Goal: Task Accomplishment & Management: Use online tool/utility

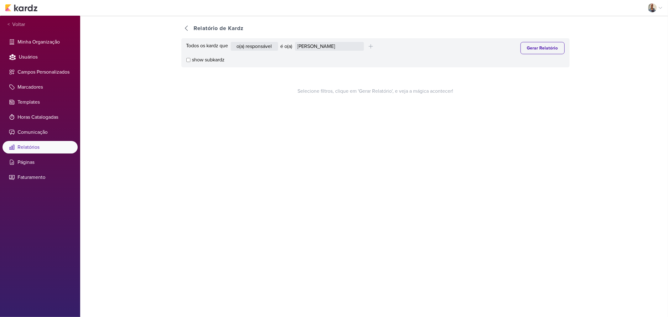
select select "1389"
click at [326, 45] on select "Alessandra Gomes Aline Gimenez Graciano Caroline Traven De Andrade Distribuição…" at bounding box center [329, 46] width 69 height 9
click at [544, 50] on button "Gerar Relatório" at bounding box center [542, 48] width 44 height 12
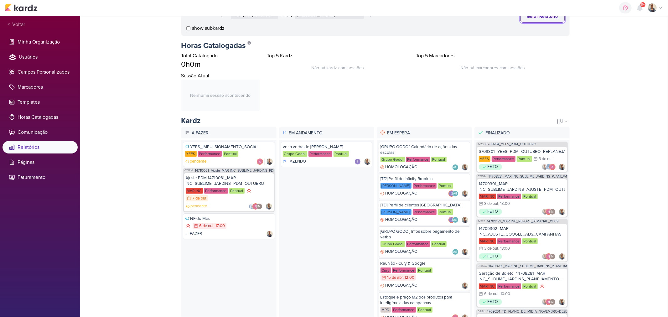
scroll to position [69, 0]
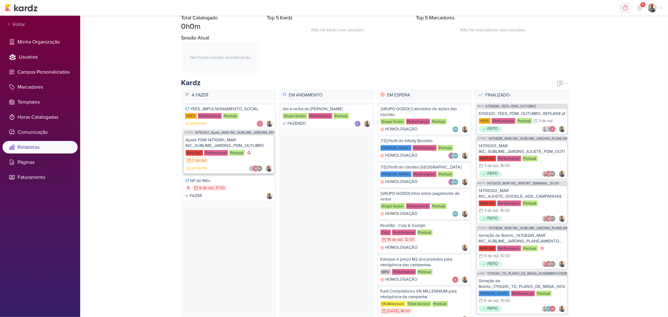
click at [214, 136] on div "Ajuste PDM 14710061_MAR INC_SUBLIME_JARDINS_PDM_OUTUBRO MAR INC Performance Pon…" at bounding box center [229, 154] width 90 height 38
click at [490, 113] on div "6709301_YEES_PDM_OUTUBRO_REPLANEJAMENTO_MANSÕES_TAQUARAL" at bounding box center [522, 114] width 86 height 6
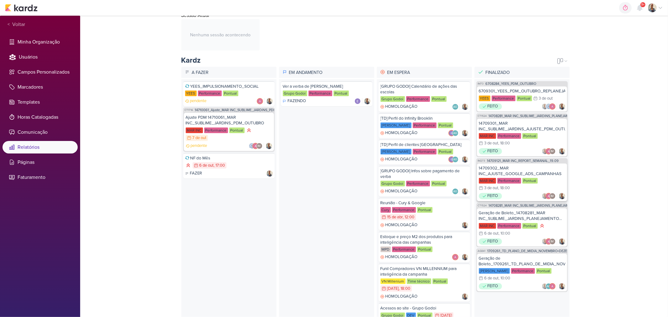
scroll to position [104, 0]
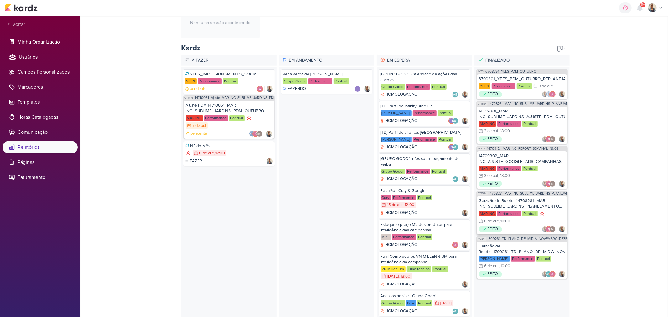
click at [509, 203] on div "Geração de Boleto_14708281_MAR INC_SUBLIME_JARDINS_PLANEJAMENTO ESTRATÉGICO" at bounding box center [522, 203] width 86 height 11
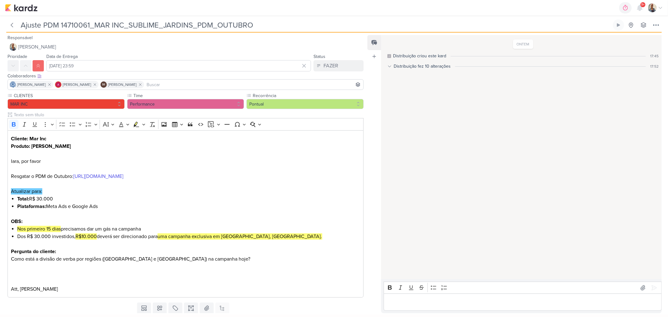
click at [395, 66] on div "Distribuição fez 10 alterações" at bounding box center [421, 66] width 57 height 7
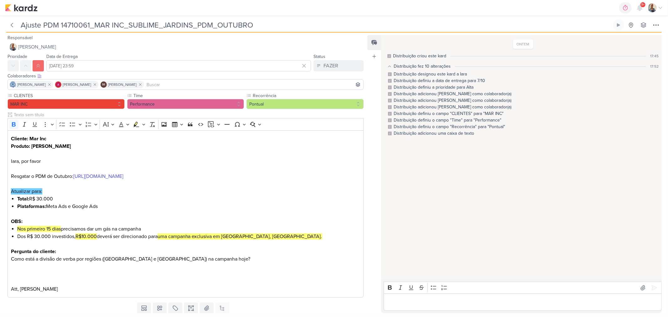
click at [395, 66] on div "Distribuição fez 10 alterações" at bounding box center [421, 66] width 57 height 7
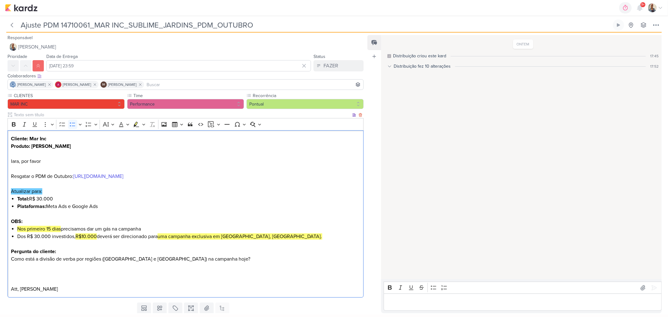
drag, startPoint x: 77, startPoint y: 235, endPoint x: 172, endPoint y: 232, distance: 95.5
click at [172, 232] on ul "Nos primeiro 15 dias precisamos dar um gás na campanha Dos R$ 30.000 investidos…" at bounding box center [188, 232] width 343 height 15
click at [108, 240] on p "Editor editing area: main" at bounding box center [185, 244] width 349 height 8
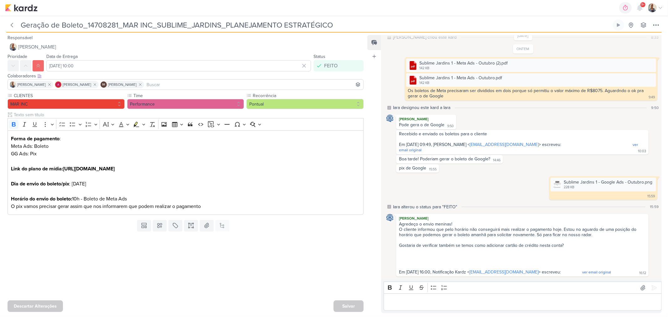
scroll to position [23, 0]
click at [469, 297] on div "Editor editing area: main" at bounding box center [522, 301] width 278 height 17
click at [642, 287] on icon at bounding box center [642, 288] width 6 height 6
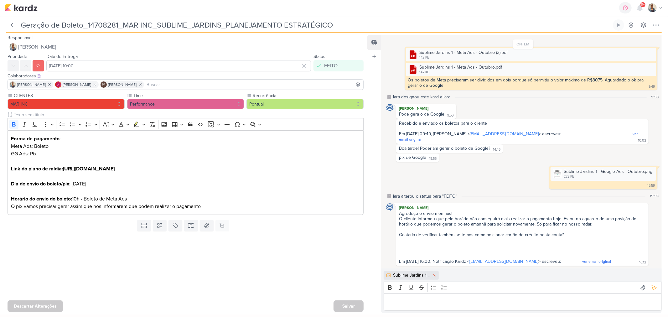
click at [445, 300] on p "Editor editing area: main" at bounding box center [522, 302] width 271 height 8
click at [651, 286] on icon at bounding box center [654, 288] width 6 height 6
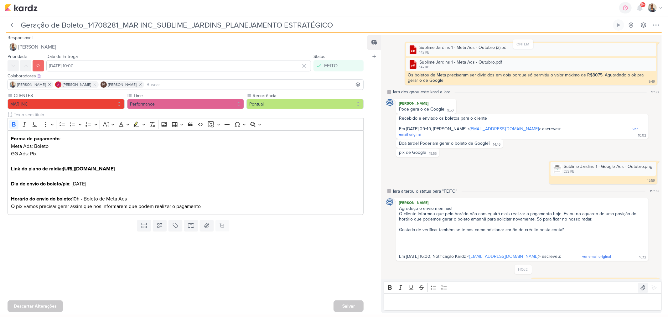
scroll to position [64, 0]
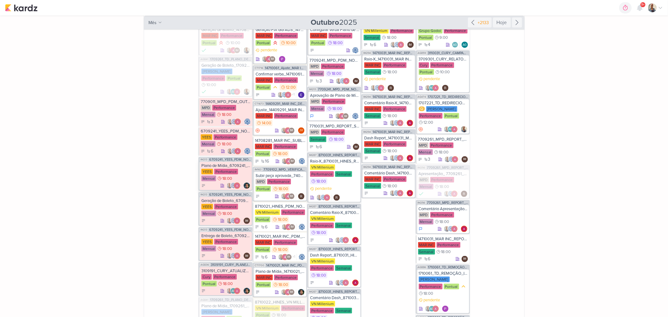
scroll to position [661, 0]
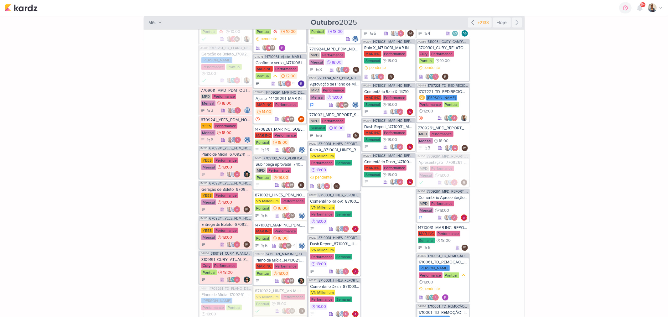
click at [230, 224] on div "Entrega de Boleto_6709241_YEES_PDM_NOVEMBRO" at bounding box center [225, 224] width 49 height 5
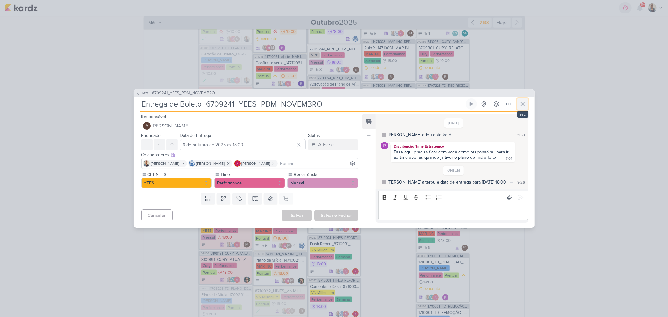
click at [526, 103] on icon at bounding box center [523, 104] width 8 height 8
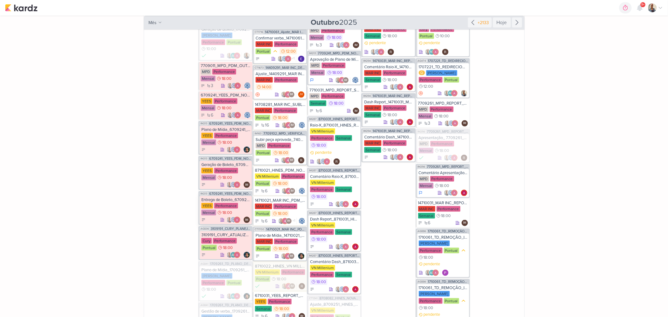
scroll to position [695, 0]
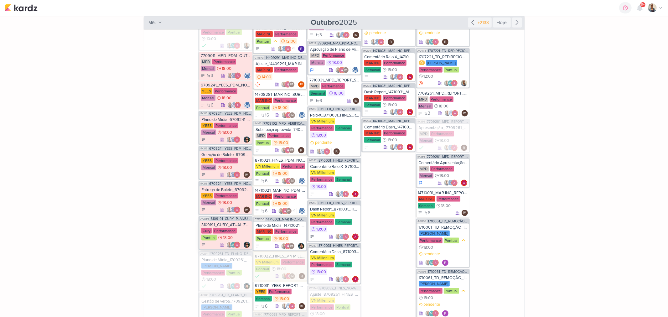
click at [215, 236] on div "Cury Performance Pontual 18:00" at bounding box center [225, 234] width 49 height 13
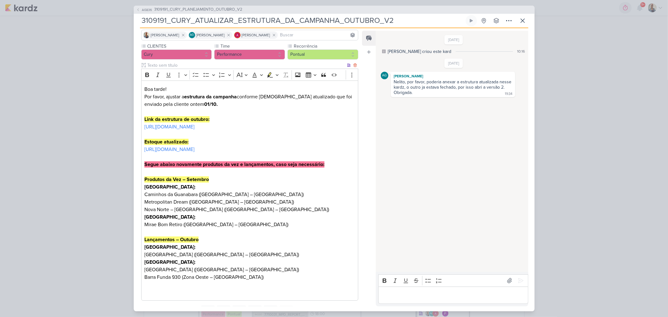
scroll to position [0, 0]
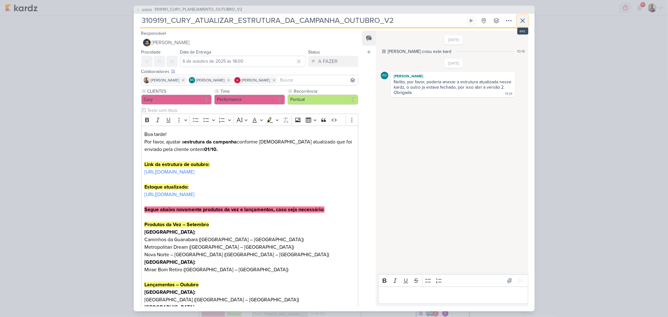
click at [521, 21] on icon at bounding box center [523, 21] width 8 height 8
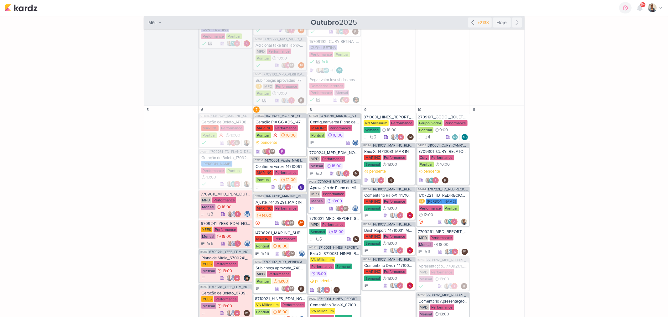
scroll to position [556, 0]
